Goal: Information Seeking & Learning: Learn about a topic

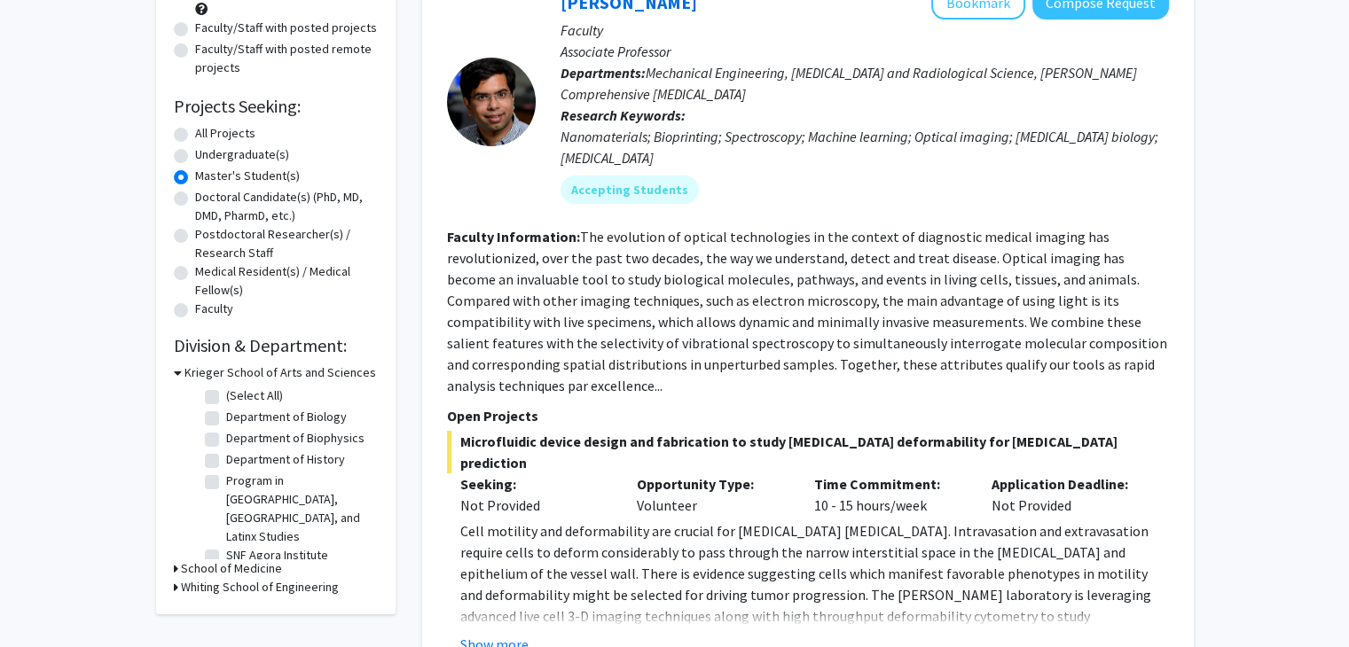
scroll to position [259, 0]
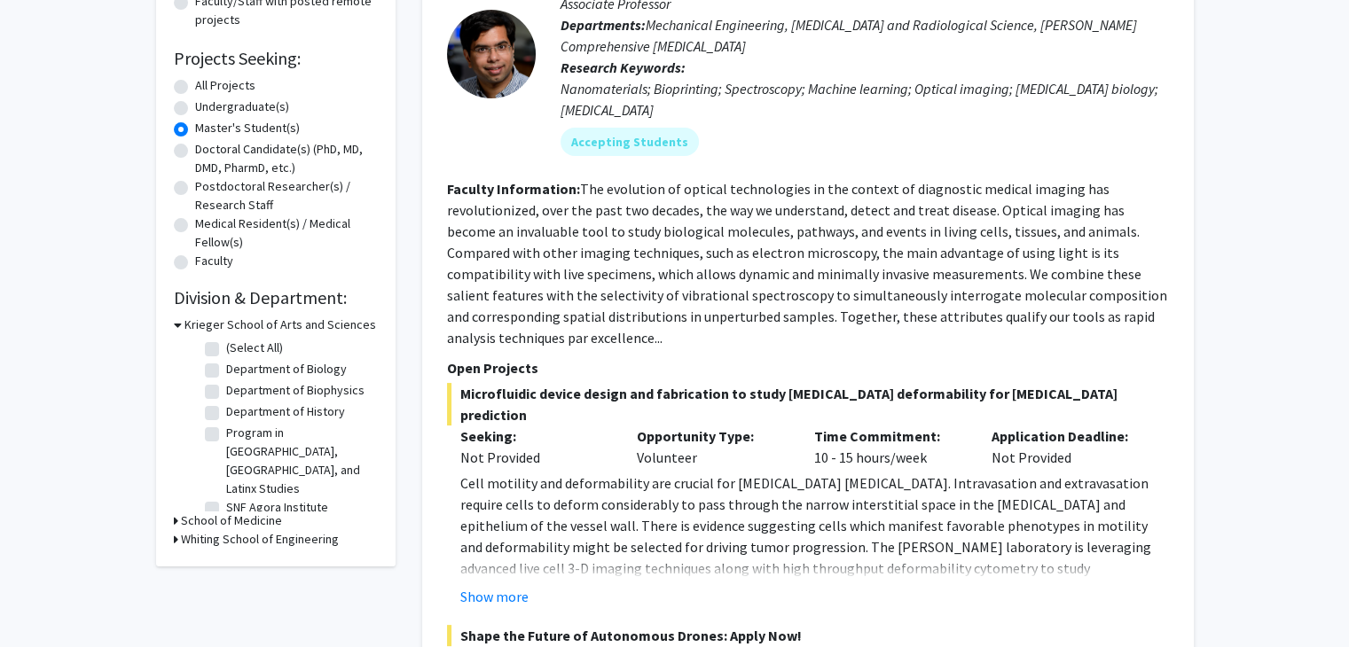
click at [170, 523] on div "Refine By Collaboration Status: Collaboration Status All Faculty/Staff Collabor…" at bounding box center [275, 201] width 239 height 731
click at [174, 513] on icon at bounding box center [176, 521] width 4 height 19
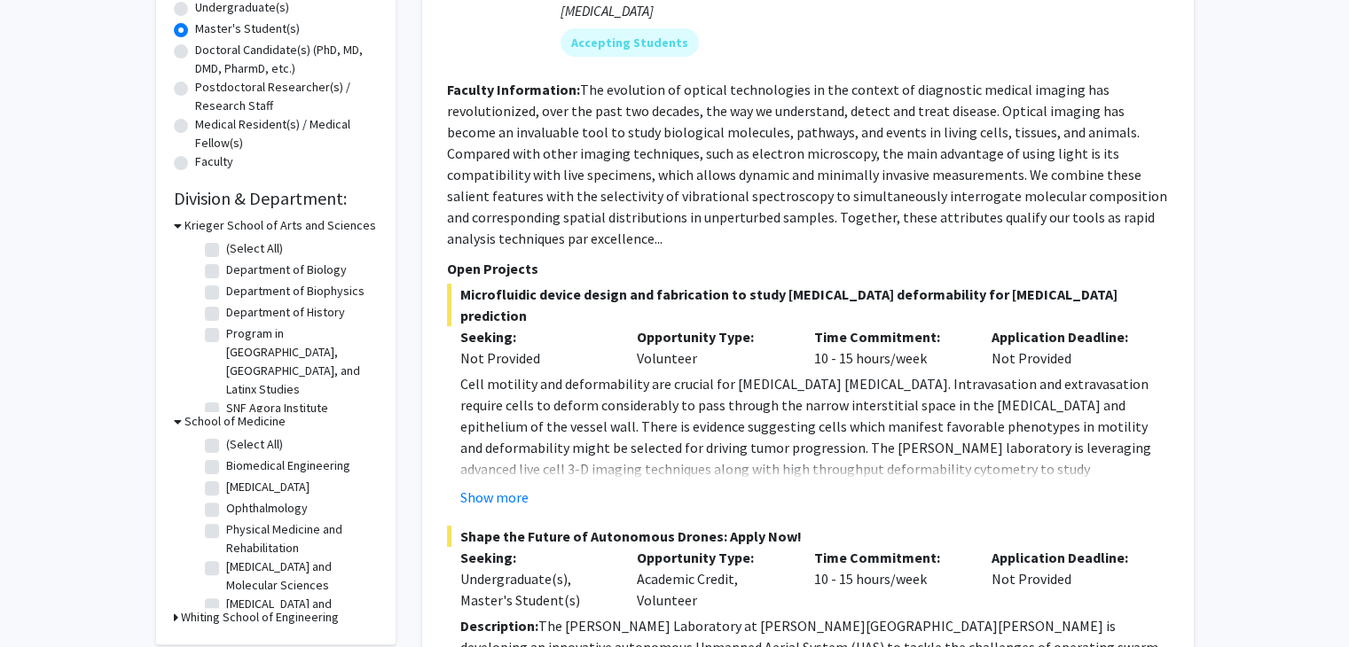
scroll to position [461, 0]
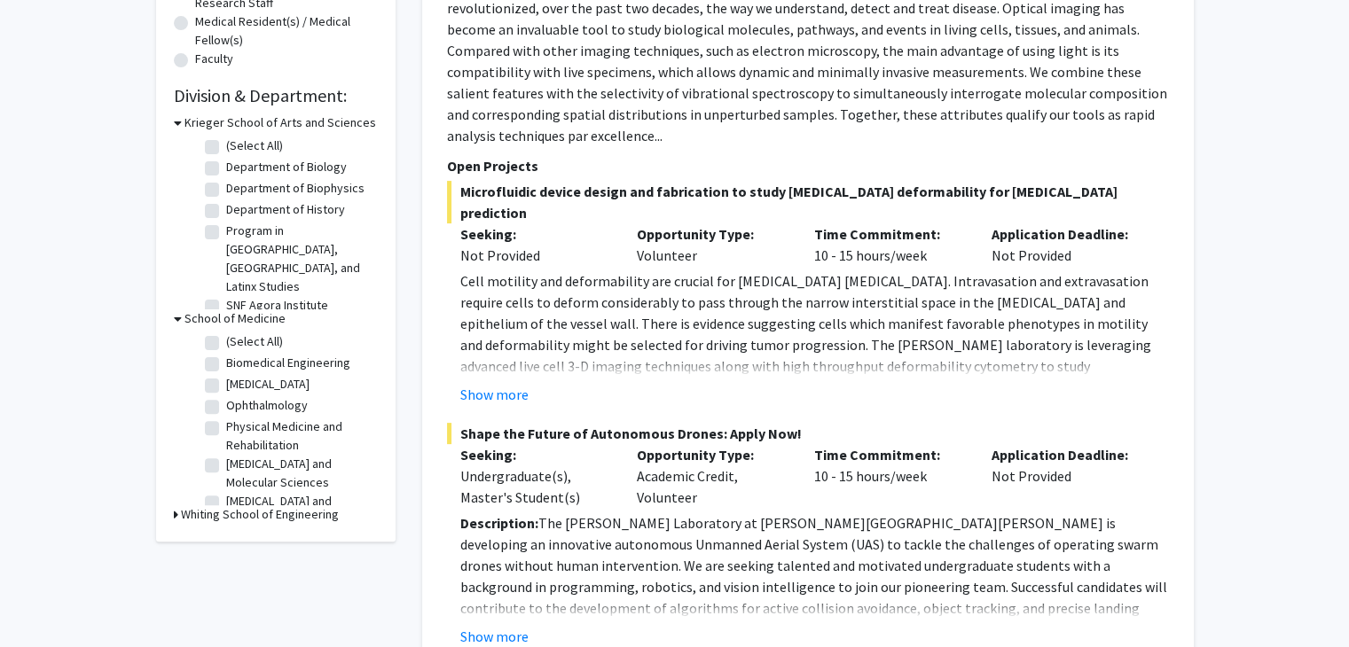
click at [226, 355] on label "Biomedical Engineering" at bounding box center [288, 363] width 124 height 19
click at [226, 355] on input "Biomedical Engineering" at bounding box center [232, 360] width 12 height 12
checkbox input "true"
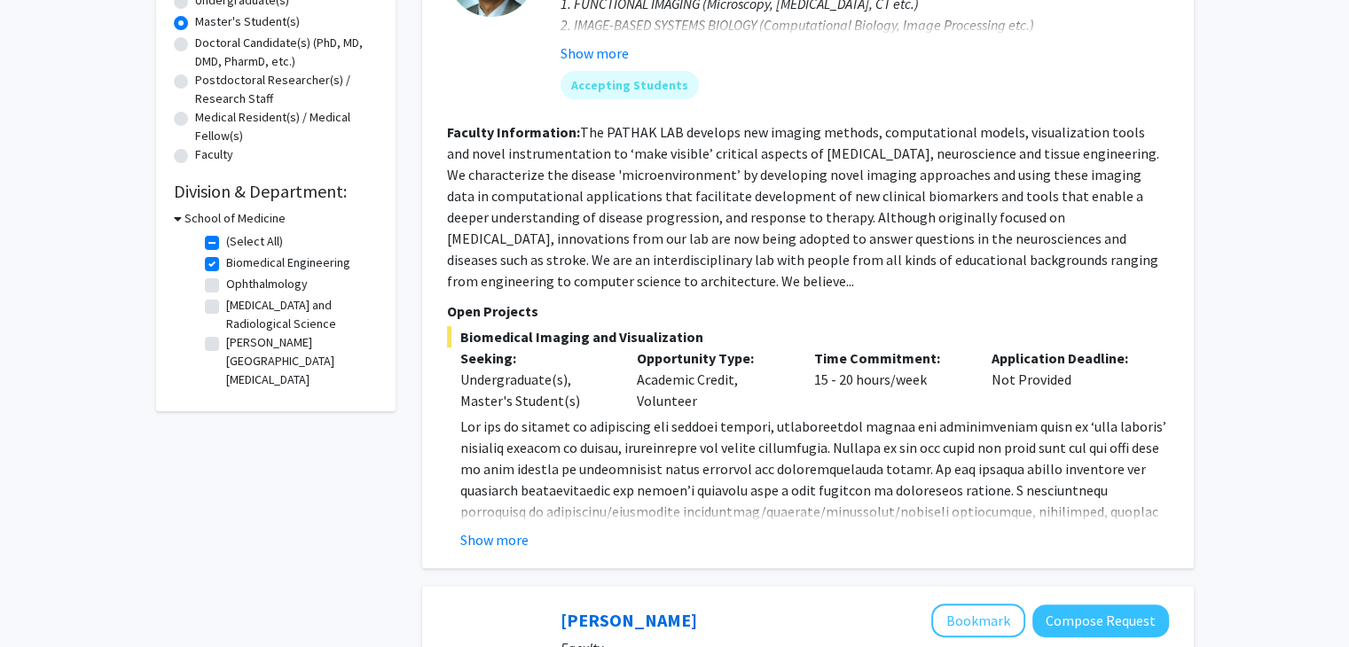
scroll to position [401, 0]
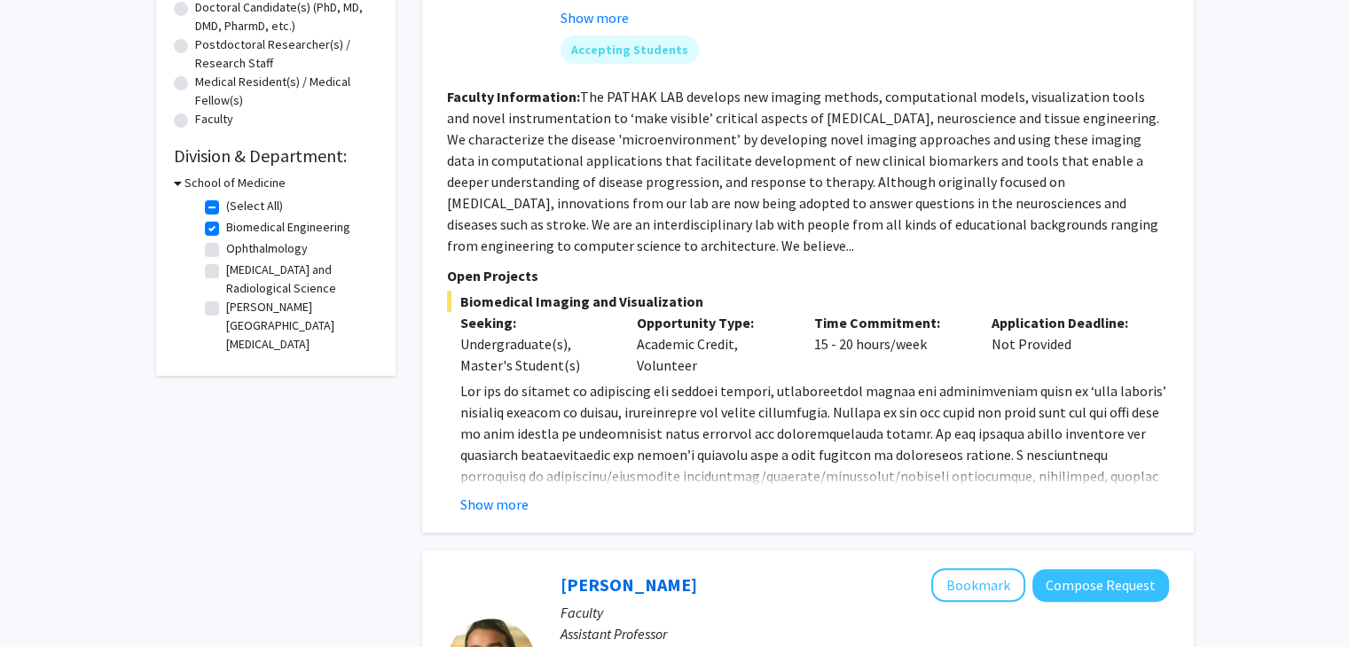
click at [226, 227] on label "Biomedical Engineering" at bounding box center [288, 227] width 124 height 19
click at [226, 227] on input "Biomedical Engineering" at bounding box center [232, 224] width 12 height 12
checkbox input "false"
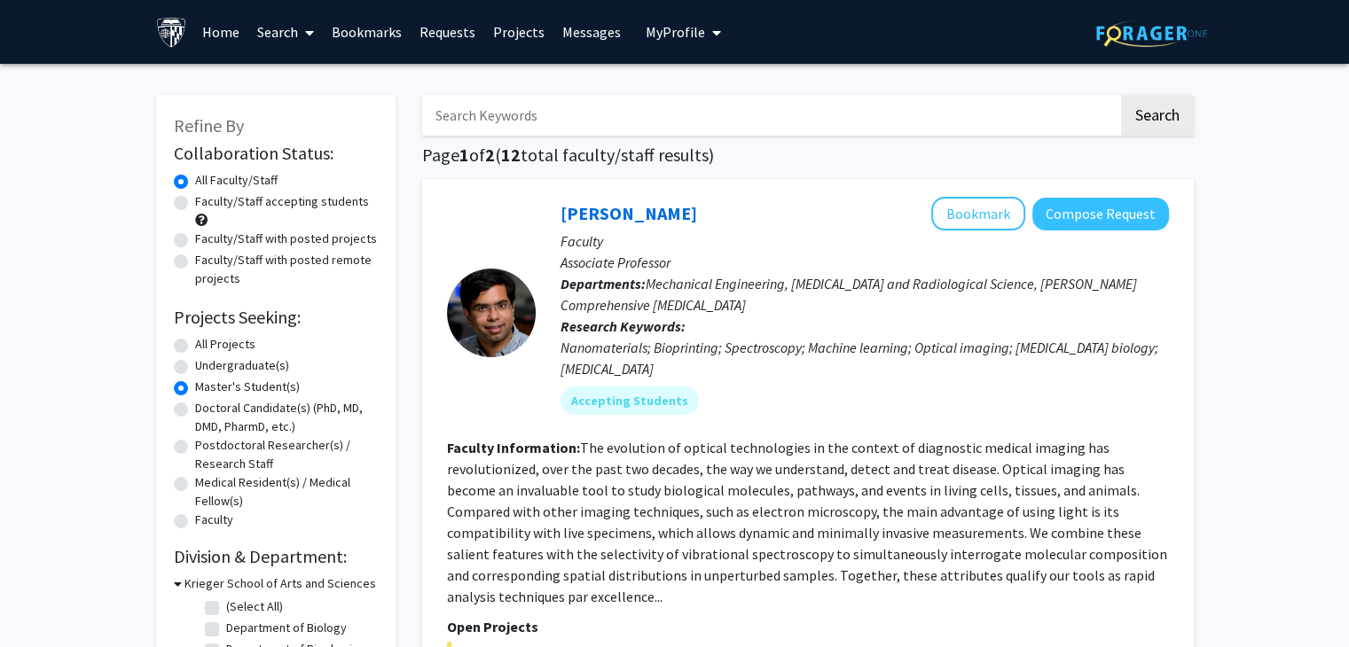
scroll to position [236, 0]
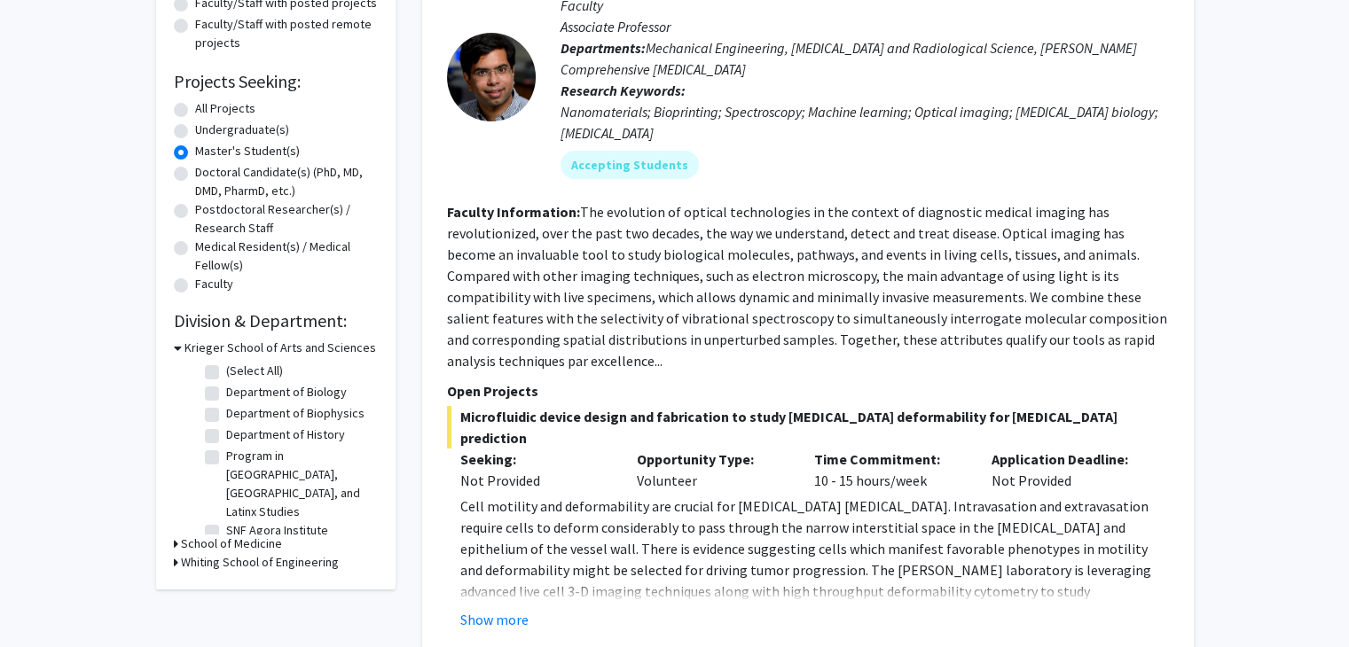
click at [183, 538] on h3 "School of Medicine" at bounding box center [231, 544] width 101 height 19
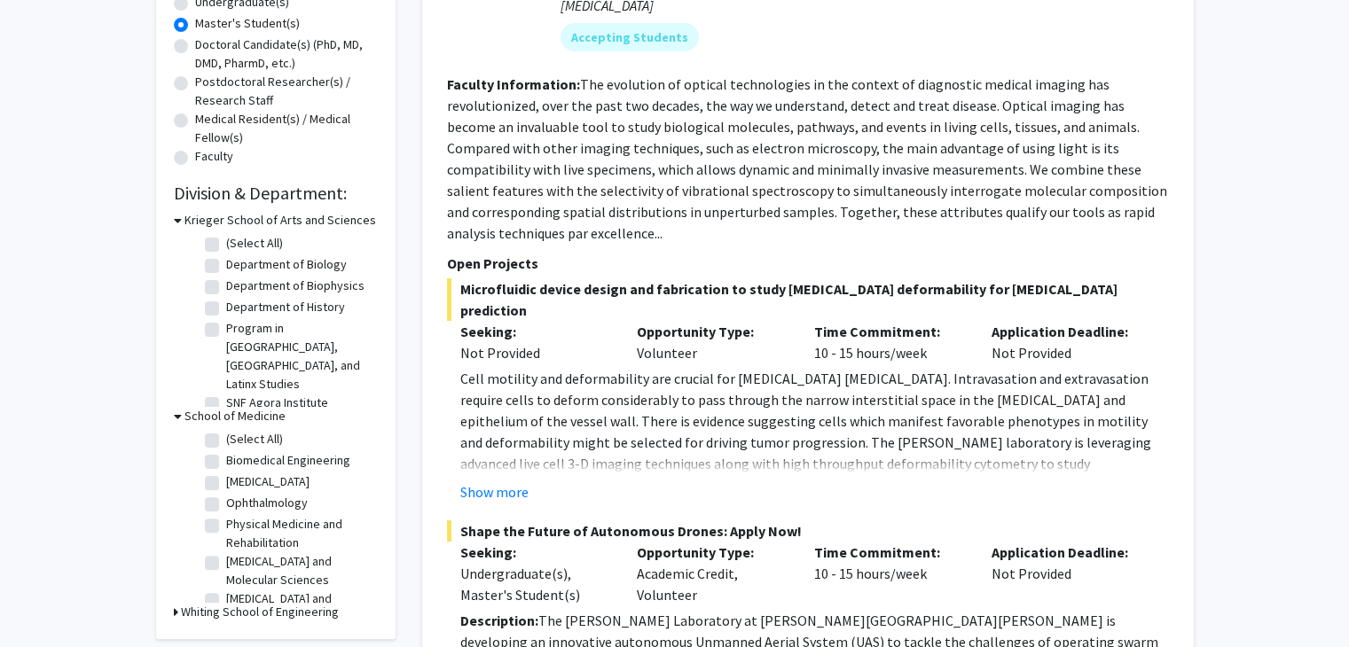
scroll to position [364, 0]
click at [226, 430] on label "(Select All)" at bounding box center [254, 438] width 57 height 19
click at [226, 430] on input "(Select All)" at bounding box center [232, 435] width 12 height 12
checkbox input "true"
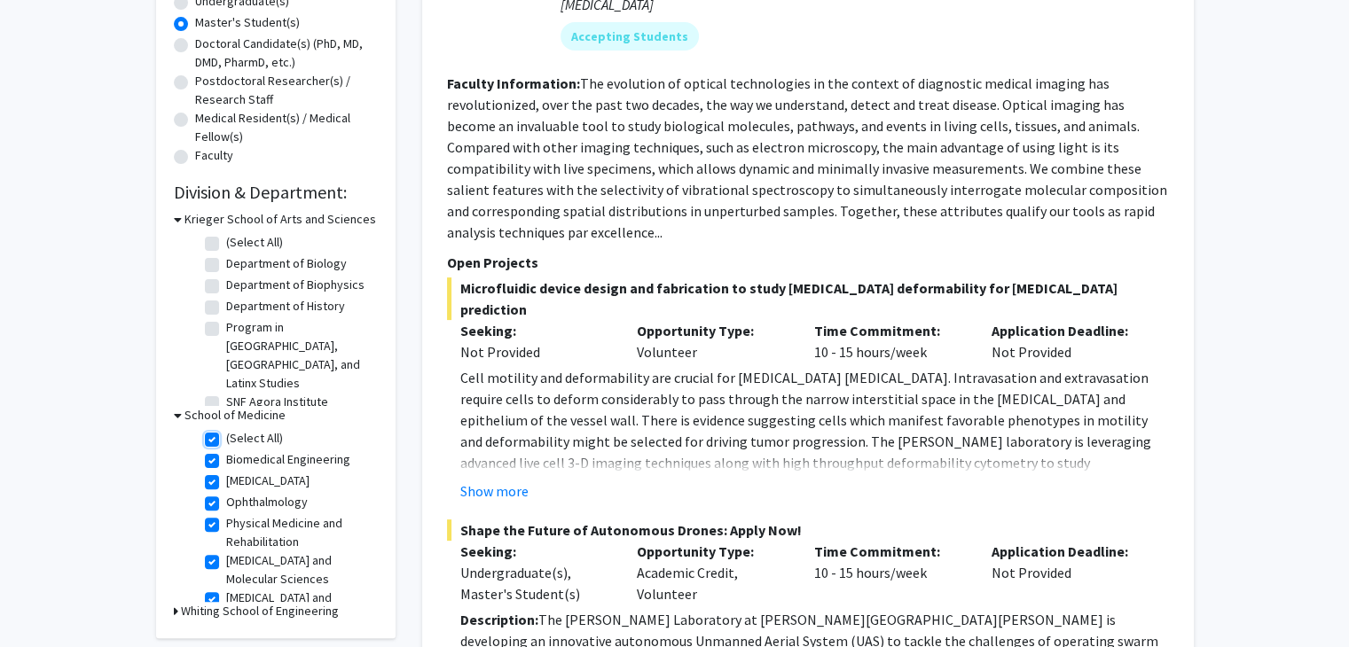
checkbox input "true"
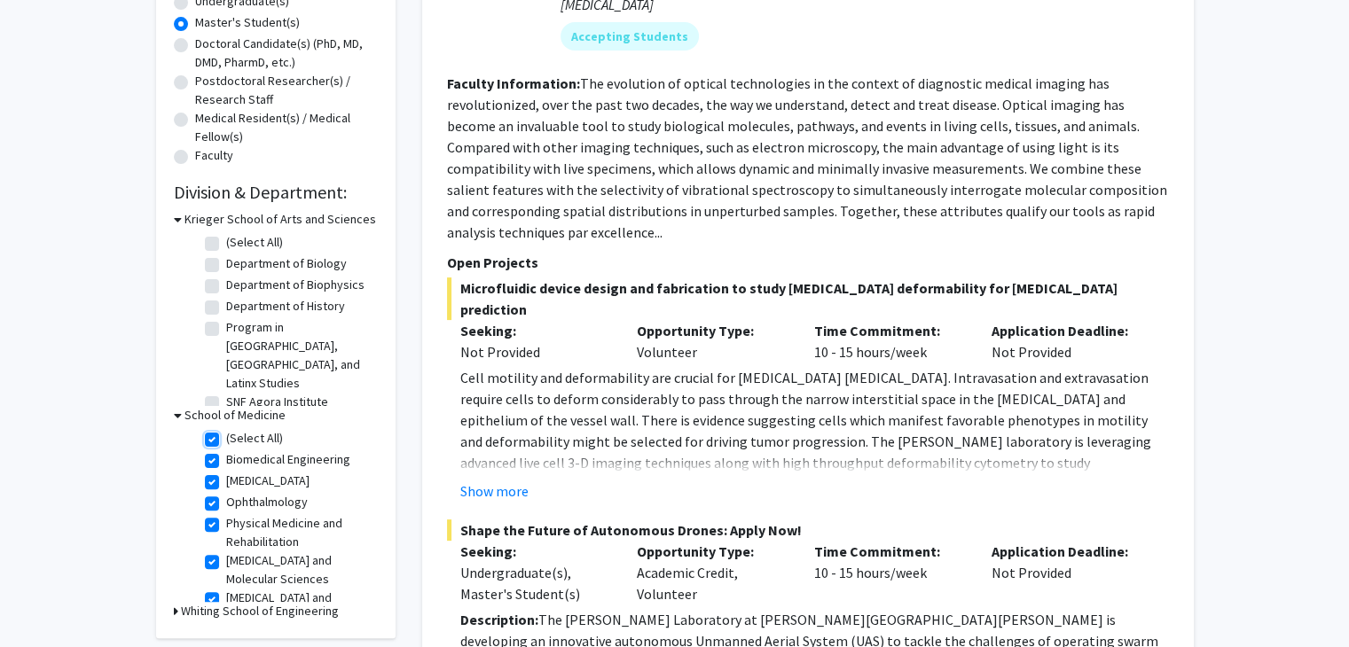
checkbox input "true"
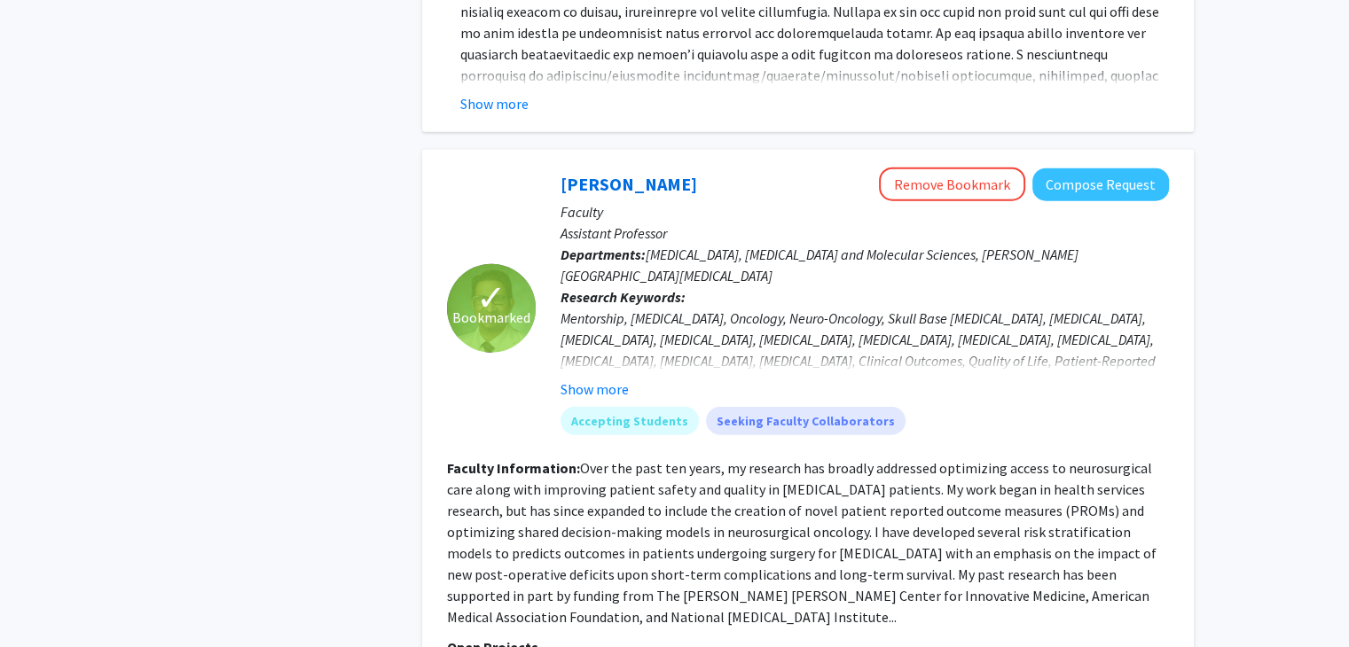
scroll to position [5017, 0]
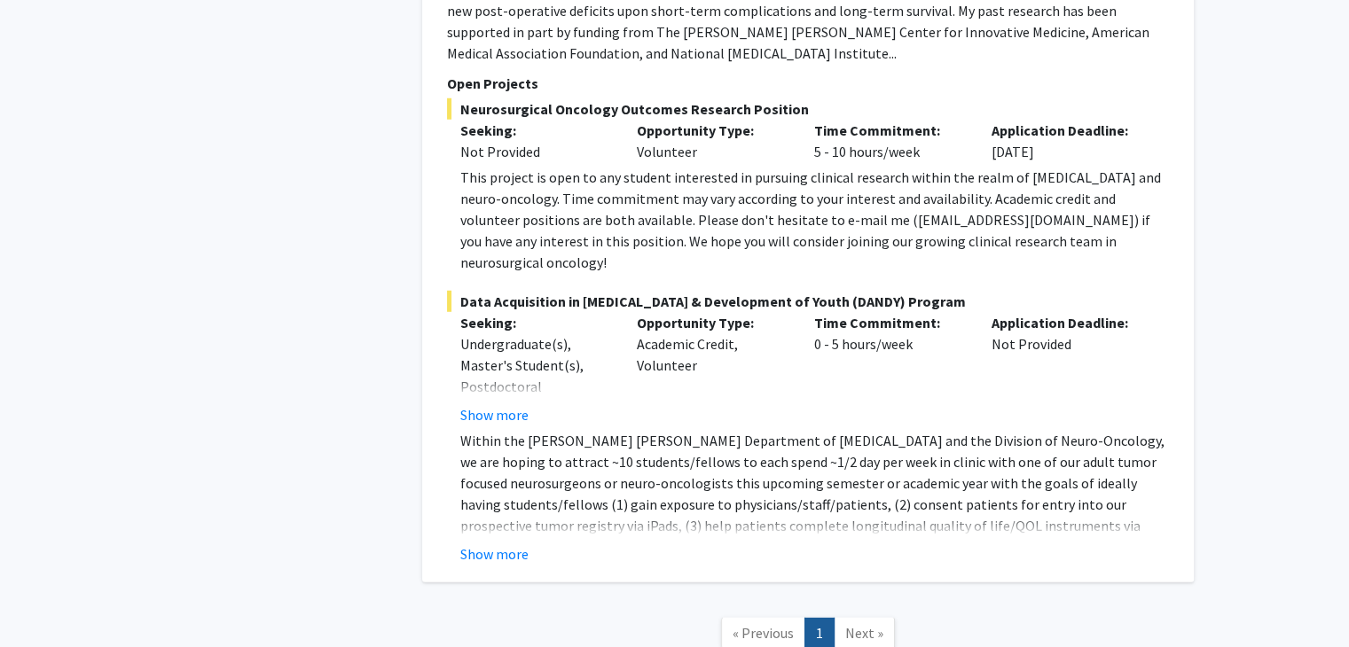
click at [858, 624] on span "Next »" at bounding box center [864, 633] width 38 height 18
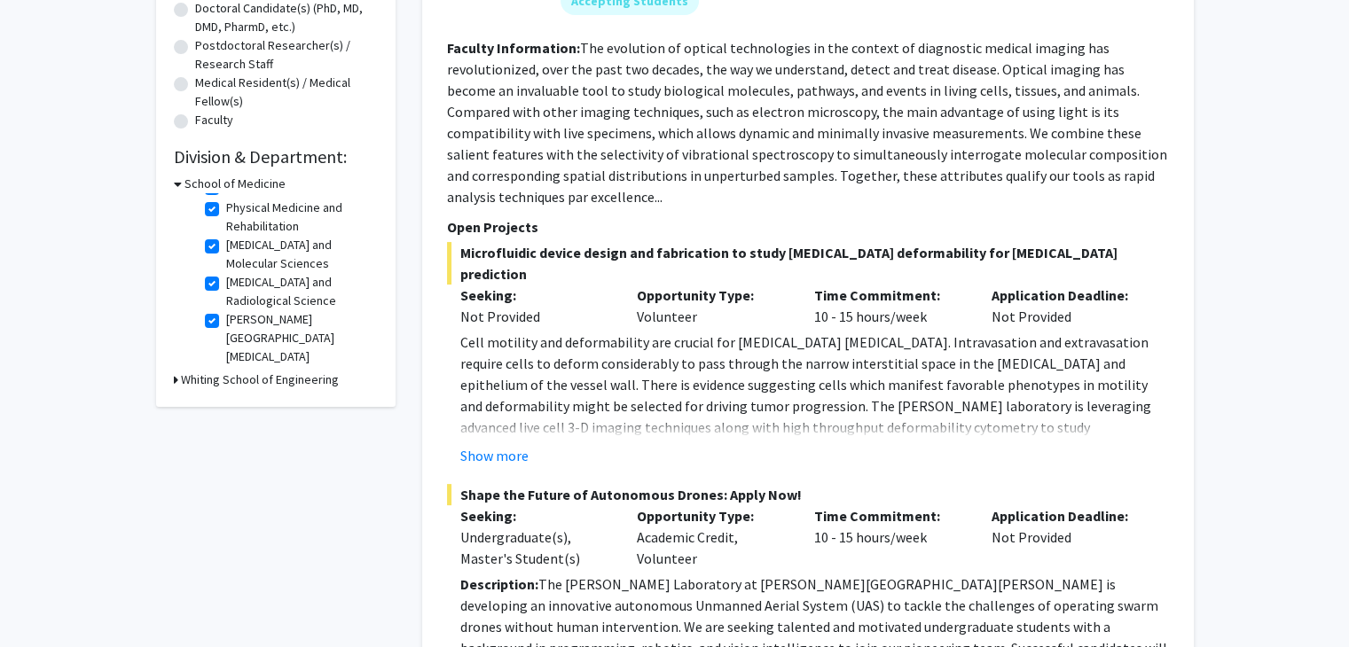
scroll to position [401, 0]
click at [484, 444] on button "Show more" at bounding box center [494, 454] width 68 height 21
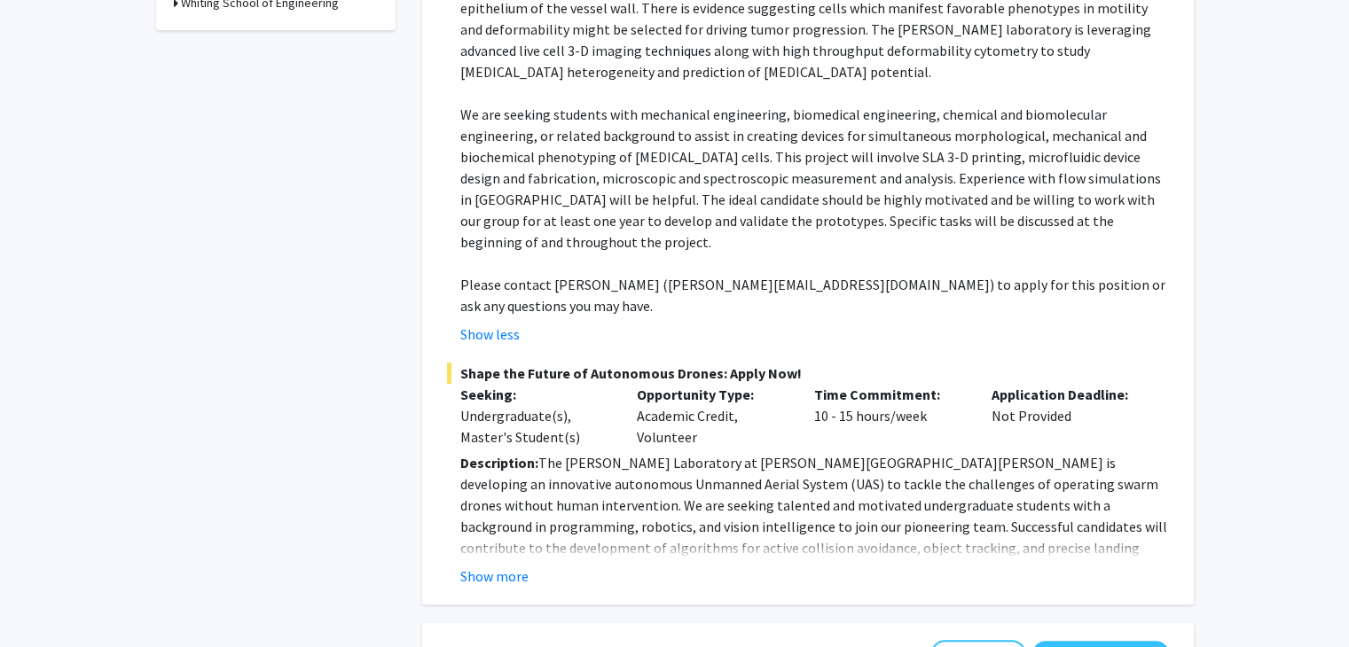
scroll to position [777, 0]
click at [496, 566] on button "Show more" at bounding box center [494, 576] width 68 height 21
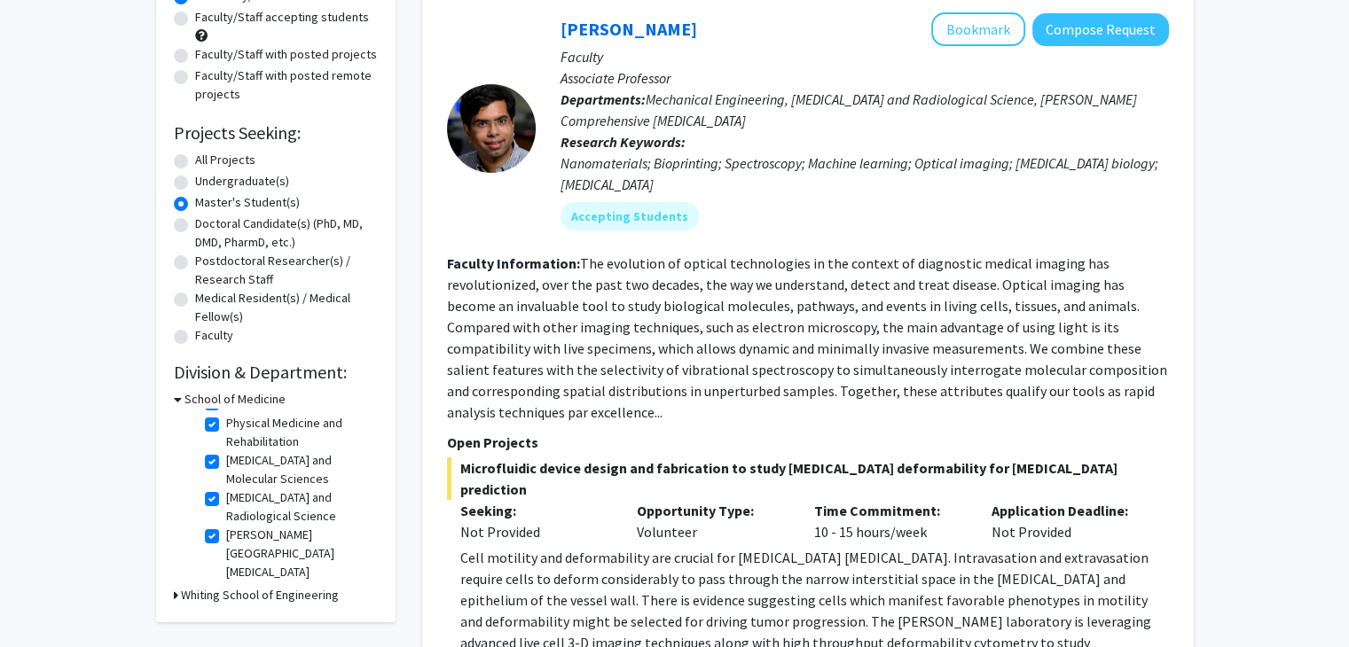
scroll to position [35, 0]
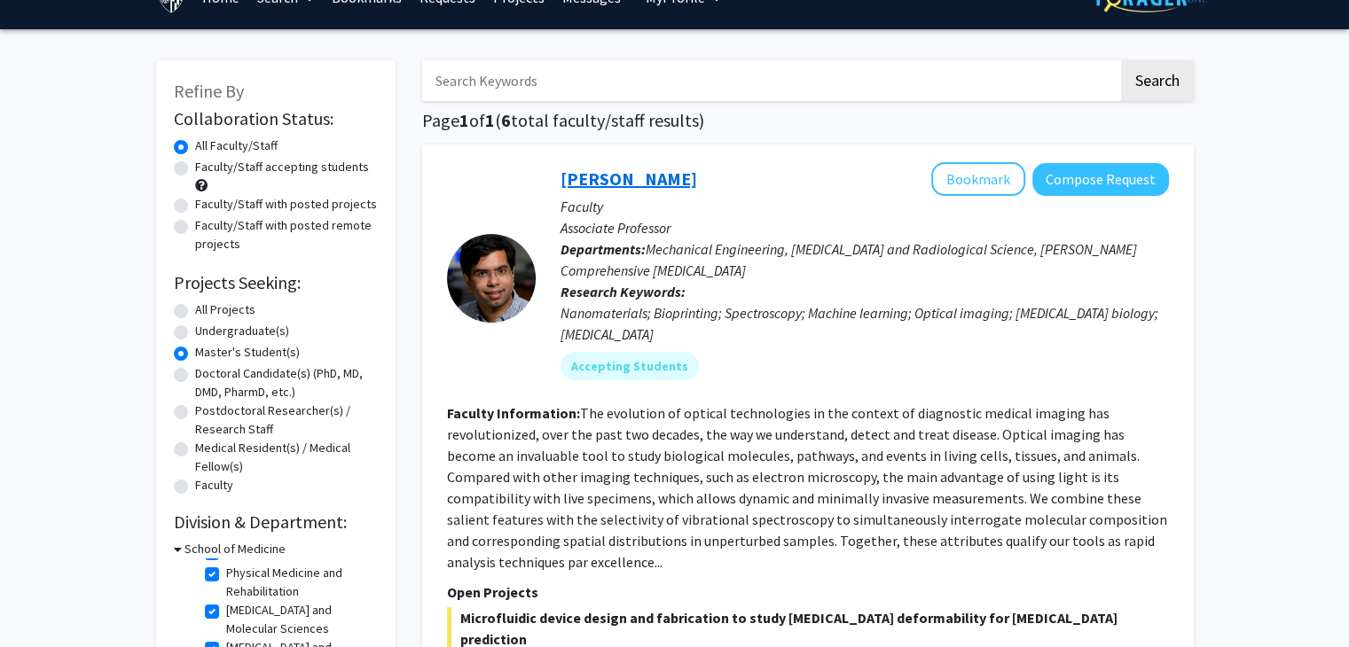
click at [612, 178] on link "[PERSON_NAME]" at bounding box center [628, 179] width 137 height 22
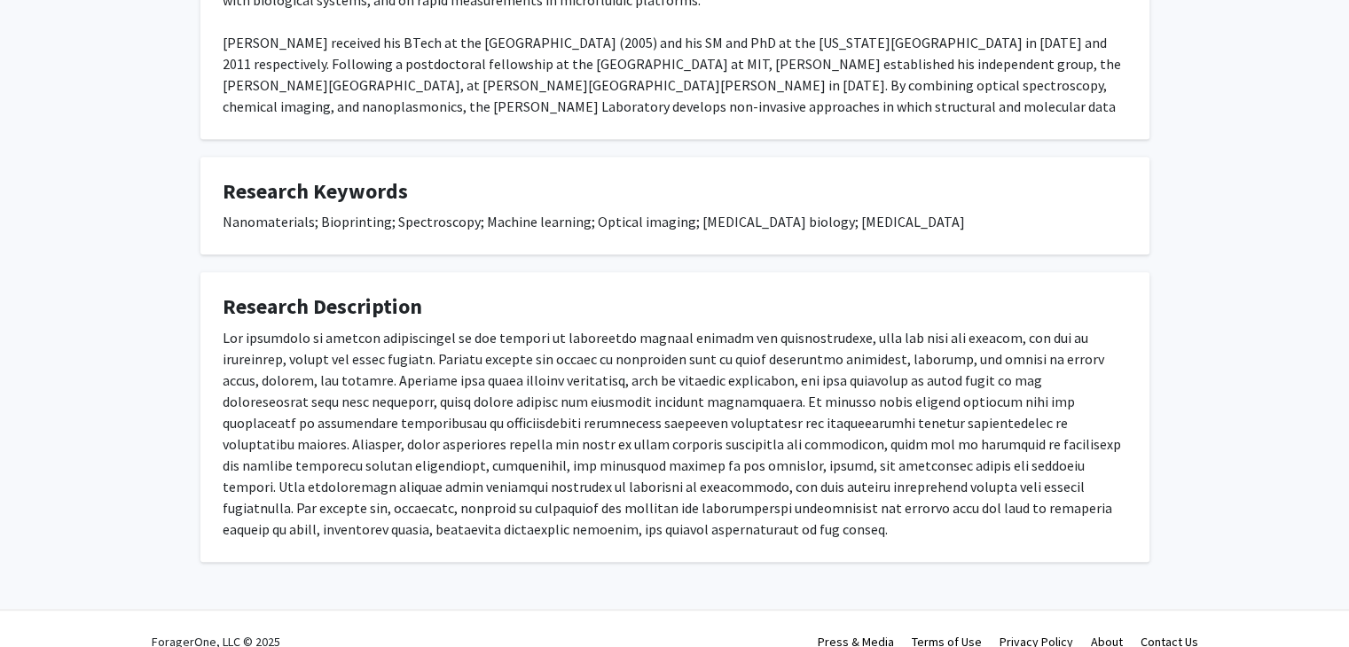
scroll to position [1038, 0]
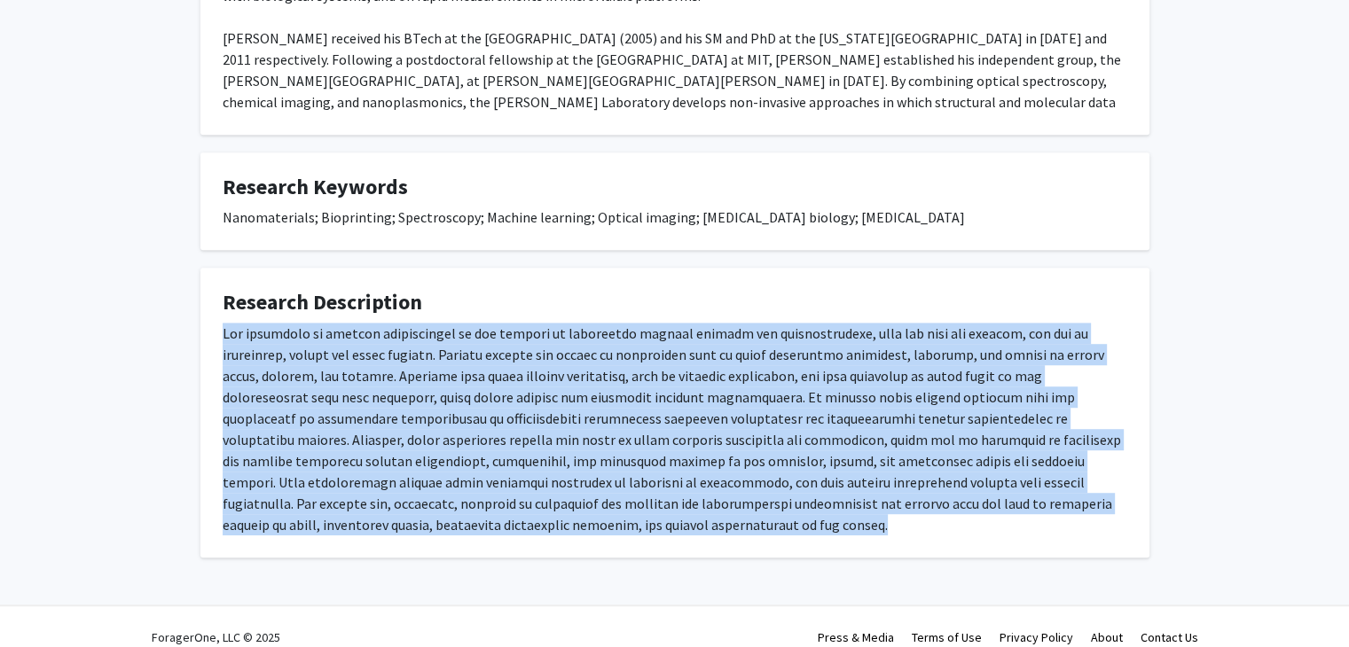
drag, startPoint x: 220, startPoint y: 308, endPoint x: 612, endPoint y: 527, distance: 448.9
click at [612, 527] on fg-card "Research Description" at bounding box center [674, 413] width 949 height 290
copy div "The evolution of optical technologies in the context of diagnostic medical imag…"
